Goal: Entertainment & Leisure: Consume media (video, audio)

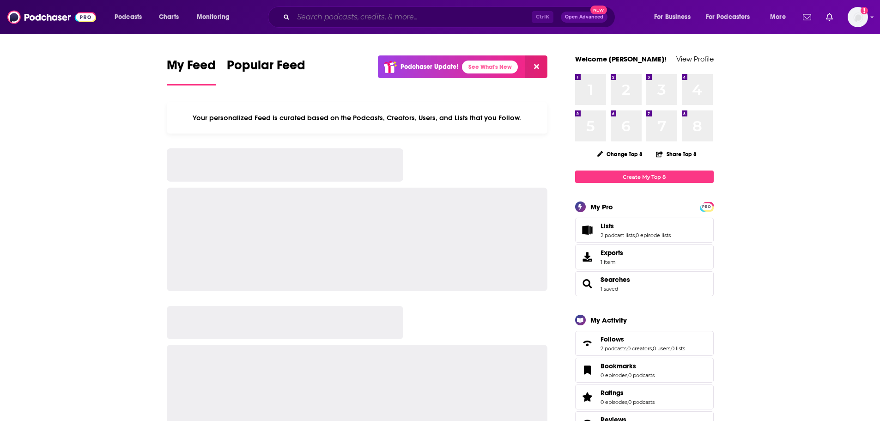
click at [347, 19] on input "Search podcasts, credits, & more..." at bounding box center [412, 17] width 238 height 15
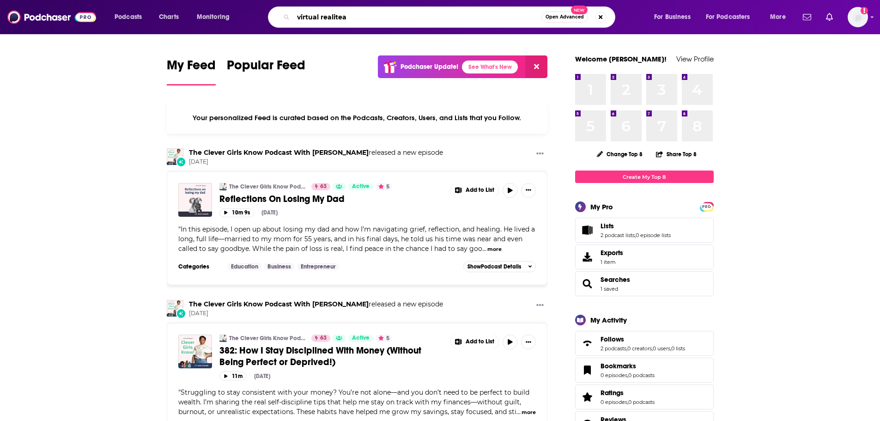
type input "virtual realitea"
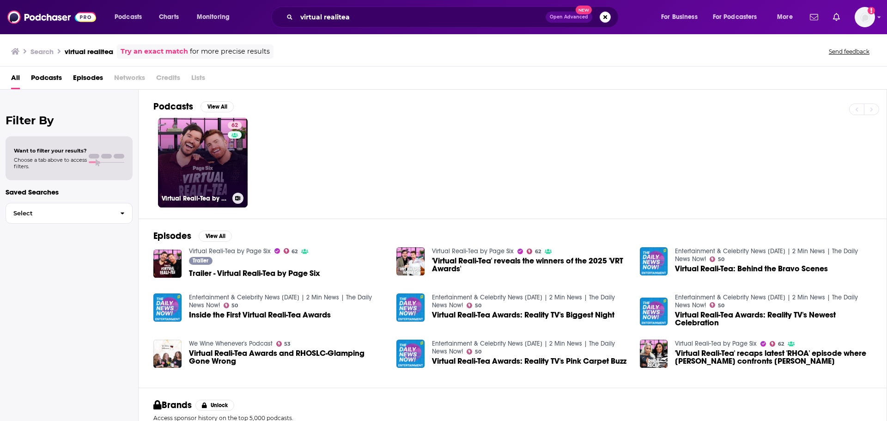
click at [212, 161] on link "62 Virtual Reali-Tea by Page Six" at bounding box center [203, 163] width 90 height 90
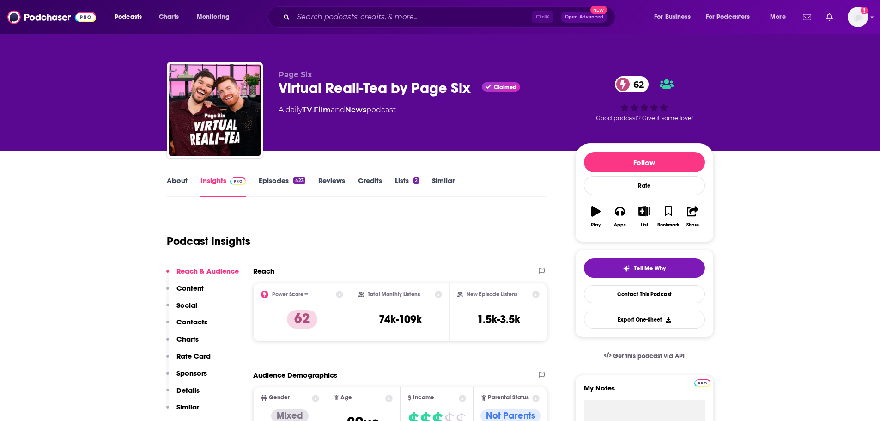
click at [277, 178] on link "Episodes 423" at bounding box center [282, 186] width 46 height 21
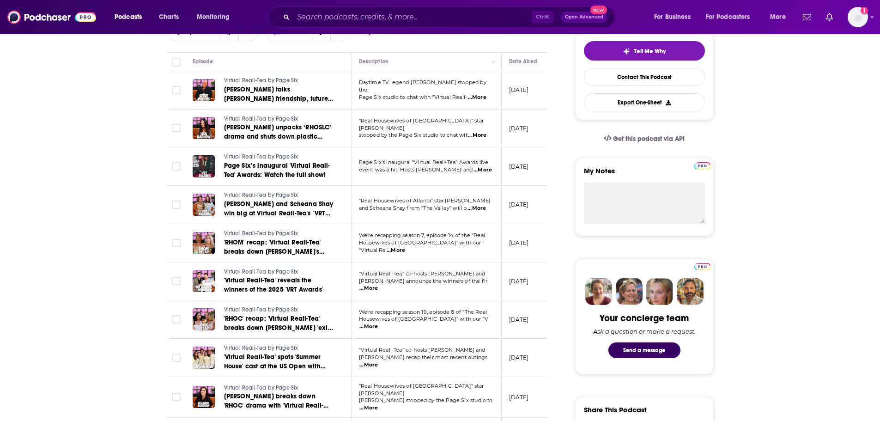
scroll to position [231, 0]
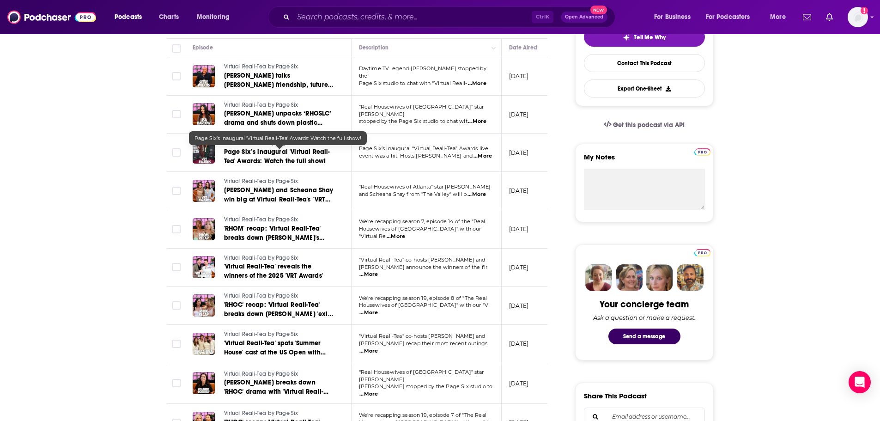
click at [299, 155] on span "Page Six’s inaugural 'Virtual Reali-Tea' Awards: Watch the full show!" at bounding box center [277, 156] width 106 height 17
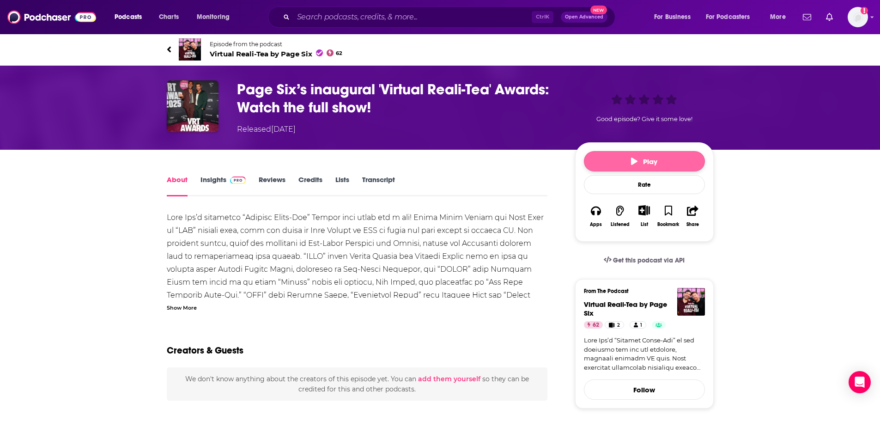
click at [630, 169] on button "Play" at bounding box center [644, 161] width 121 height 20
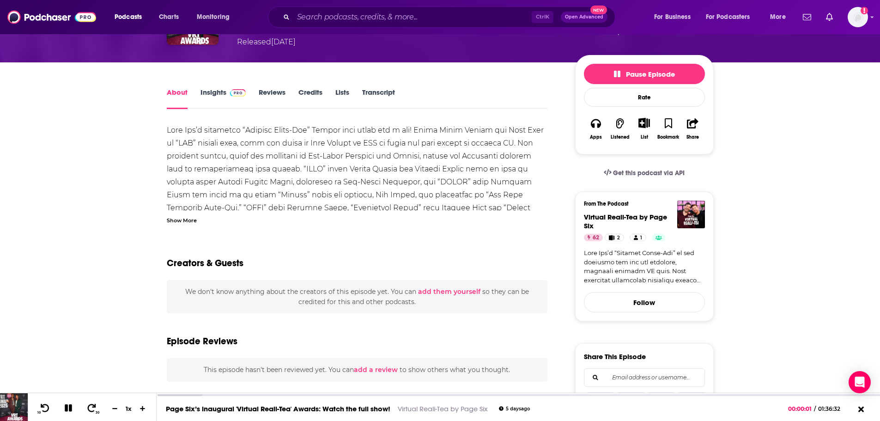
scroll to position [92, 0]
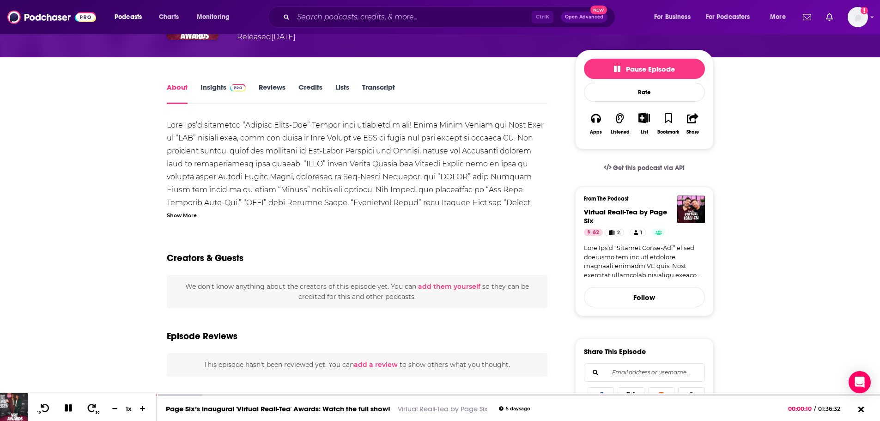
drag, startPoint x: 644, startPoint y: 70, endPoint x: 664, endPoint y: 82, distance: 23.2
click at [644, 70] on span "Pause Episode" at bounding box center [644, 69] width 61 height 9
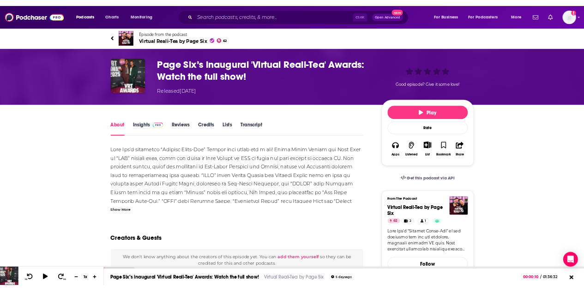
scroll to position [0, 0]
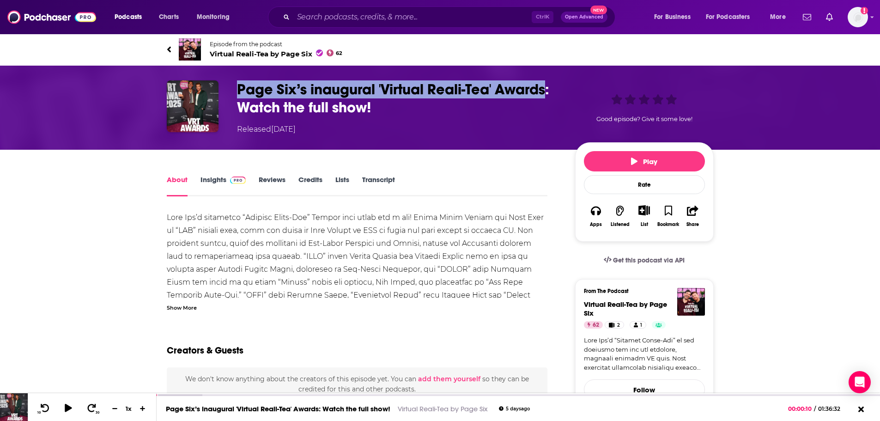
drag, startPoint x: 237, startPoint y: 84, endPoint x: 544, endPoint y: 90, distance: 307.2
click at [544, 90] on h1 "Page Six’s inaugural 'Virtual Reali-Tea' Awards: Watch the full show!" at bounding box center [398, 98] width 323 height 36
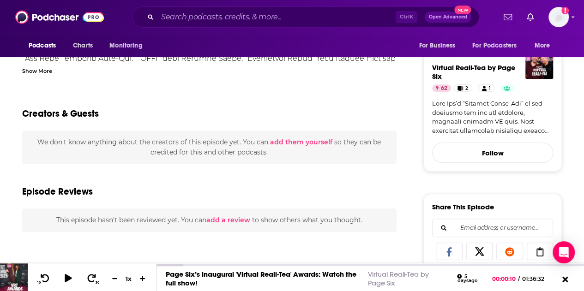
scroll to position [231, 0]
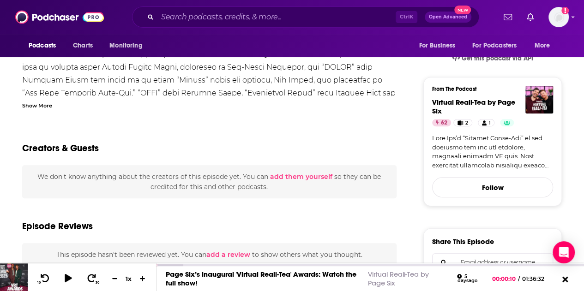
click at [486, 141] on link at bounding box center [492, 152] width 121 height 36
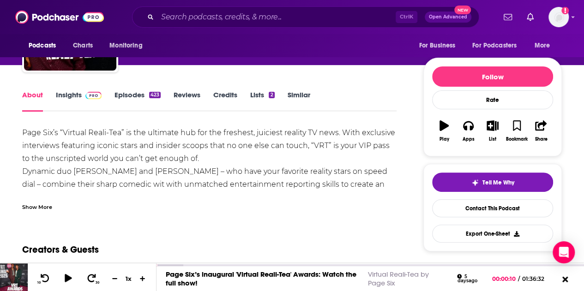
scroll to position [92, 0]
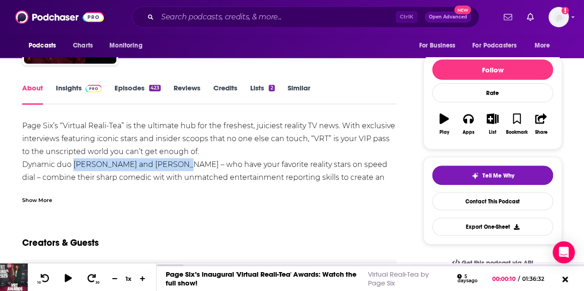
drag, startPoint x: 73, startPoint y: 165, endPoint x: 182, endPoint y: 166, distance: 108.5
click at [182, 166] on div "Page Six’s “Virtual Reali-Tea” is the ultimate hub for the freshest, juiciest r…" at bounding box center [209, 204] width 375 height 168
copy div "[PERSON_NAME] and [PERSON_NAME]"
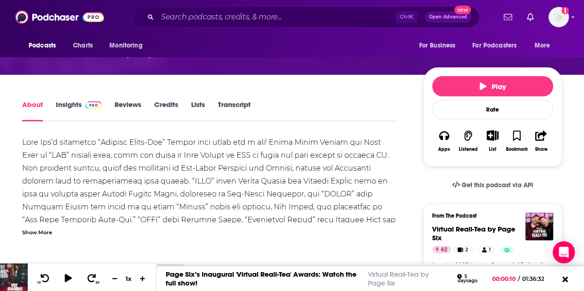
scroll to position [139, 0]
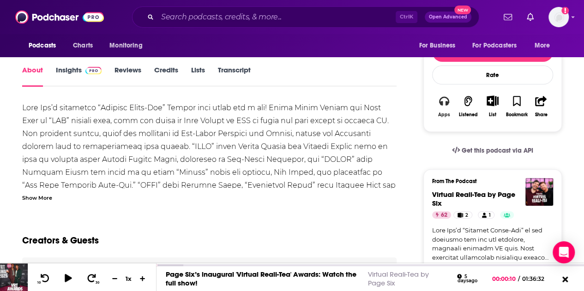
click at [446, 101] on icon "button" at bounding box center [444, 101] width 10 height 9
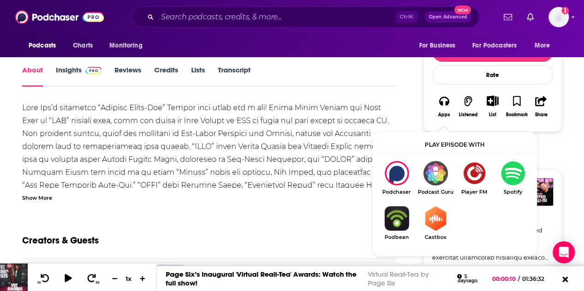
click at [512, 179] on img "Show Listen On dropdown" at bounding box center [513, 173] width 39 height 24
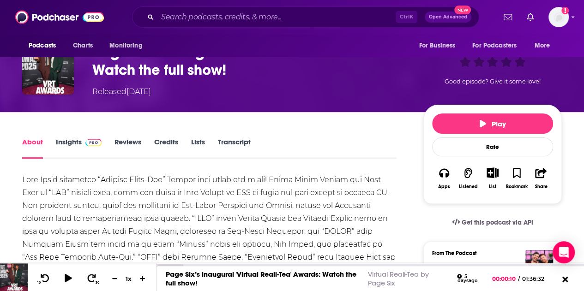
scroll to position [0, 0]
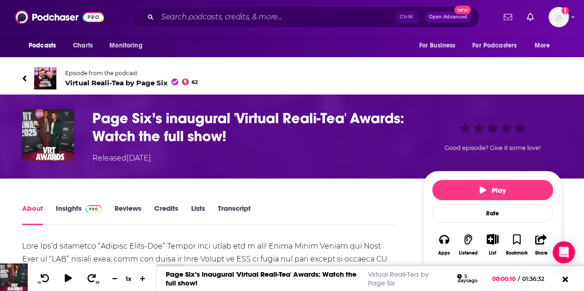
drag, startPoint x: 65, startPoint y: 212, endPoint x: 91, endPoint y: 206, distance: 26.6
click at [65, 212] on link "Insights" at bounding box center [79, 214] width 46 height 21
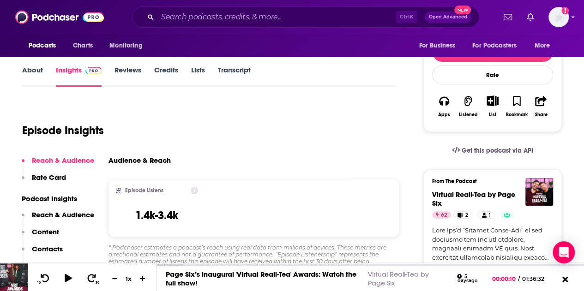
scroll to position [185, 0]
